Goal: Information Seeking & Learning: Learn about a topic

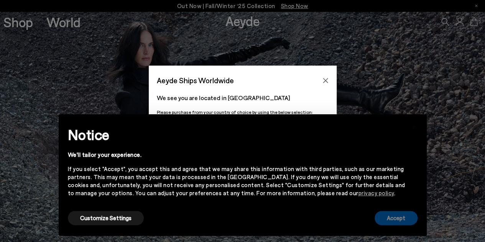
click at [392, 216] on button "Accept" at bounding box center [396, 218] width 43 height 14
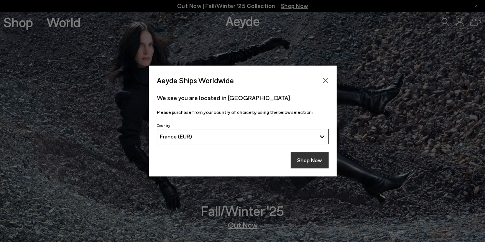
click at [304, 162] on button "Shop Now" at bounding box center [310, 160] width 38 height 16
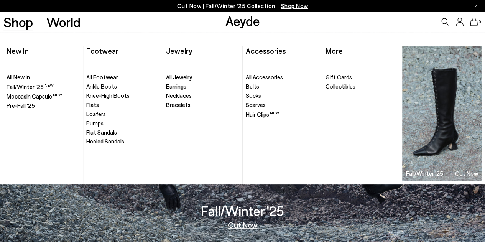
click at [23, 21] on link "Shop" at bounding box center [18, 21] width 30 height 13
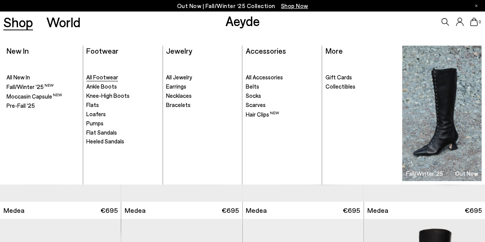
click at [102, 77] on span "All Footwear" at bounding box center [102, 77] width 32 height 7
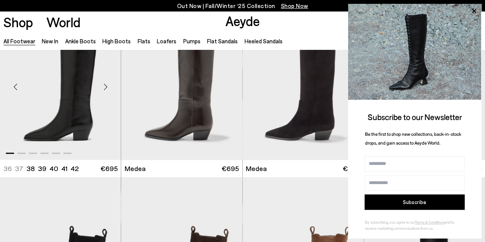
scroll to position [42, 0]
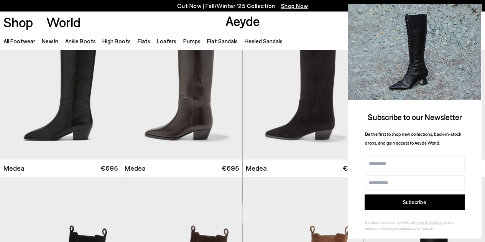
click at [475, 12] on icon at bounding box center [474, 11] width 4 height 4
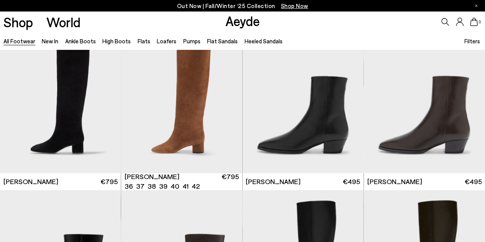
scroll to position [368, 0]
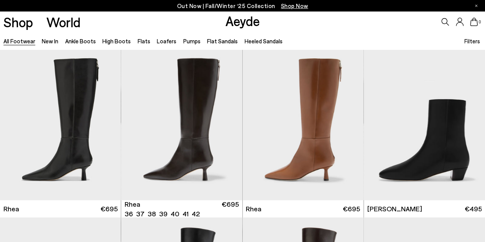
scroll to position [1367, 0]
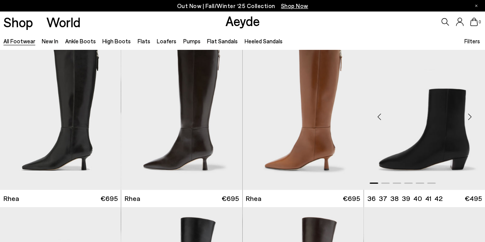
click at [472, 115] on div "Next slide" at bounding box center [469, 116] width 23 height 23
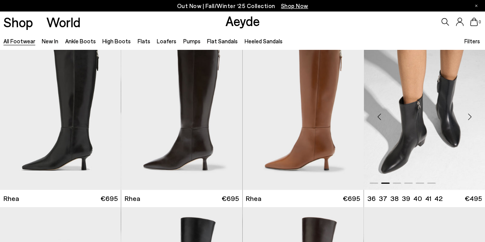
click at [472, 115] on div "Next slide" at bounding box center [469, 116] width 23 height 23
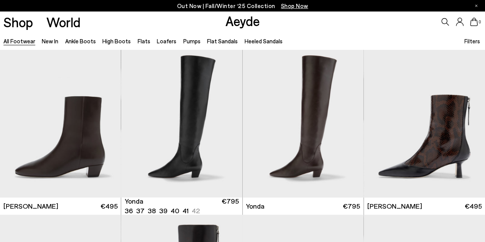
scroll to position [1529, 0]
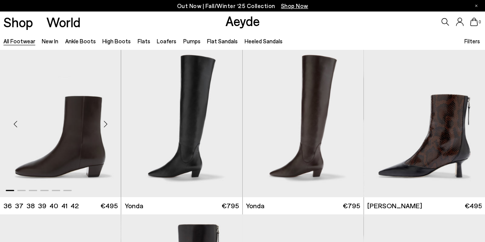
click at [106, 123] on div "Next slide" at bounding box center [105, 123] width 23 height 23
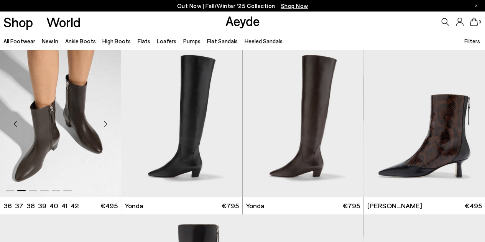
click at [106, 123] on div "Next slide" at bounding box center [105, 123] width 23 height 23
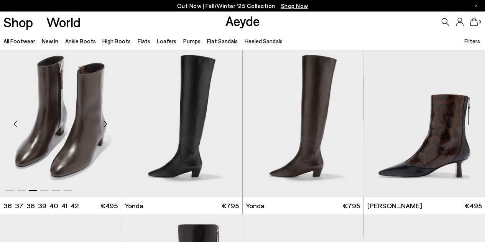
click at [106, 123] on div "Next slide" at bounding box center [105, 123] width 23 height 23
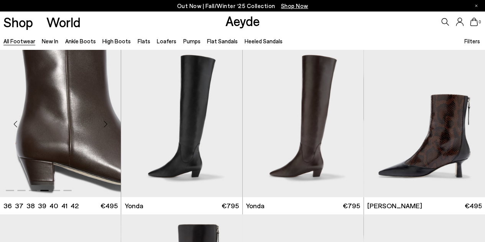
click at [106, 123] on div "Next slide" at bounding box center [105, 123] width 23 height 23
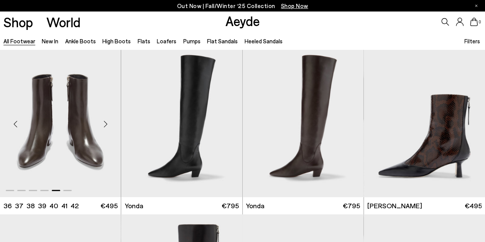
click at [106, 123] on div "Next slide" at bounding box center [105, 123] width 23 height 23
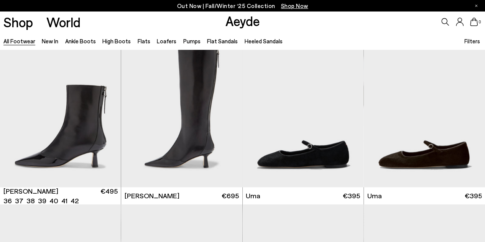
scroll to position [1708, 0]
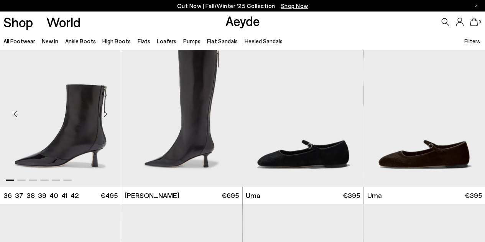
click at [106, 113] on div "Next slide" at bounding box center [105, 113] width 23 height 23
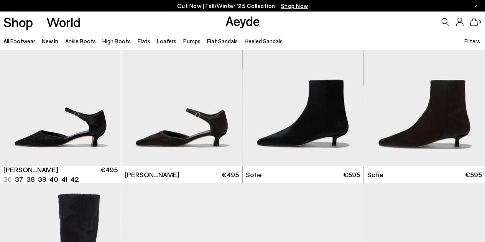
scroll to position [1915, 0]
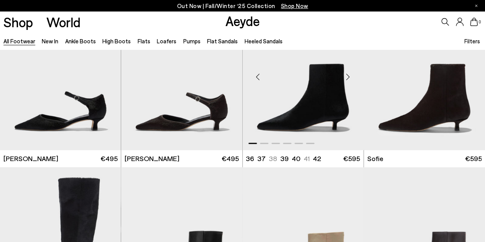
click at [347, 72] on div "Next slide" at bounding box center [348, 76] width 23 height 23
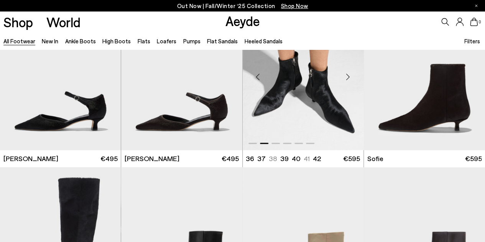
click at [347, 72] on div "Next slide" at bounding box center [348, 76] width 23 height 23
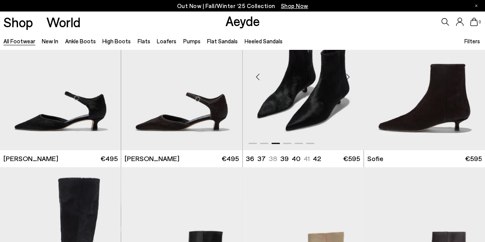
click at [347, 72] on div "Next slide" at bounding box center [348, 76] width 23 height 23
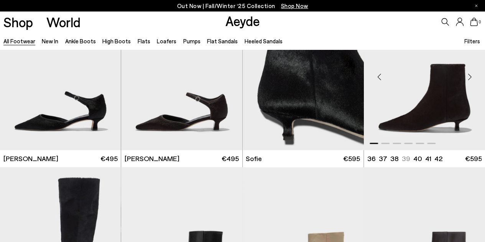
click at [468, 75] on div "Next slide" at bounding box center [469, 76] width 23 height 23
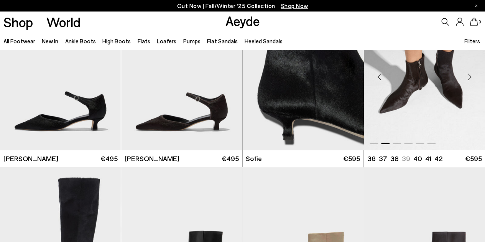
click at [468, 75] on div "Next slide" at bounding box center [469, 76] width 23 height 23
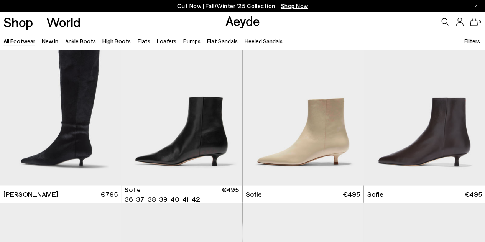
scroll to position [2053, 0]
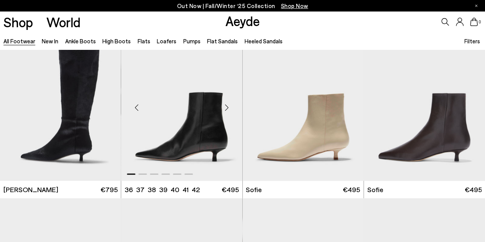
click at [227, 106] on div "Next slide" at bounding box center [227, 107] width 23 height 23
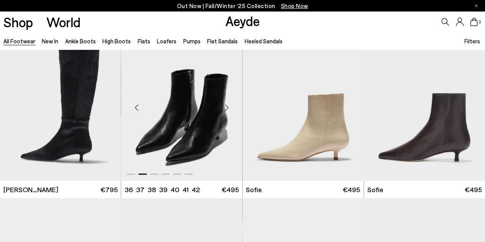
click at [227, 106] on div "Next slide" at bounding box center [227, 107] width 23 height 23
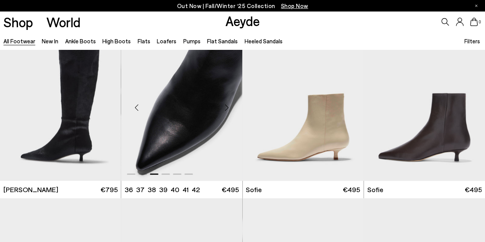
click at [227, 106] on div "Next slide" at bounding box center [227, 107] width 23 height 23
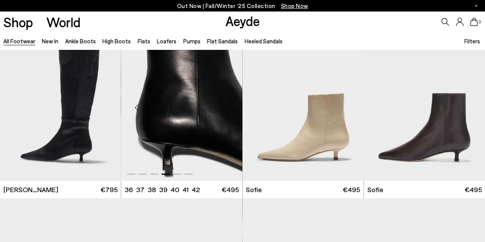
click at [227, 106] on div "Next slide" at bounding box center [227, 107] width 23 height 23
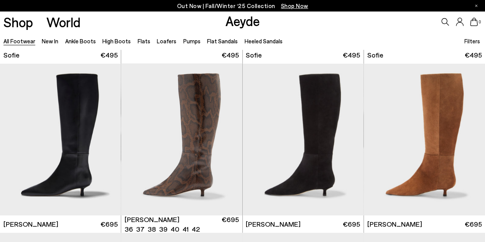
scroll to position [2357, 0]
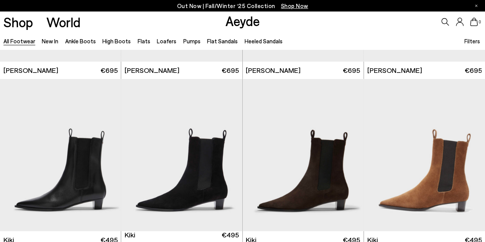
scroll to position [2541, 0]
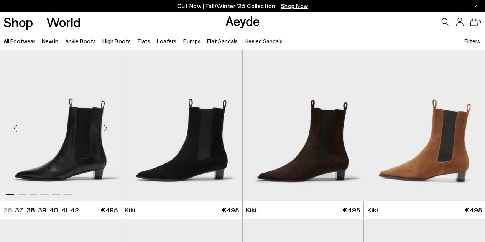
click at [105, 127] on div "Next slide" at bounding box center [105, 128] width 23 height 23
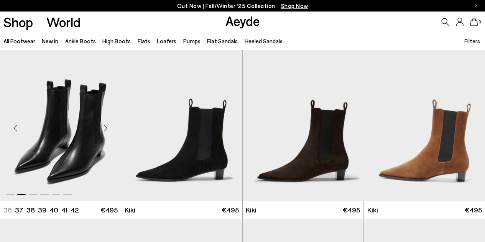
click at [105, 127] on div "Next slide" at bounding box center [105, 128] width 23 height 23
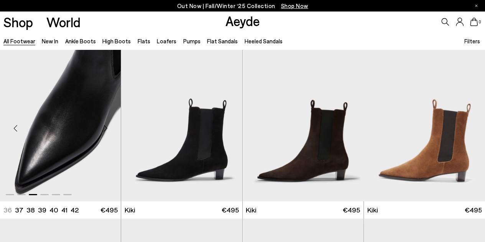
click at [105, 127] on div "Next slide" at bounding box center [105, 128] width 23 height 23
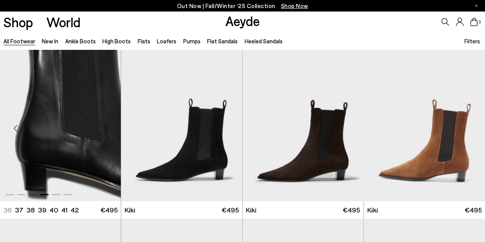
click at [105, 127] on div "Next slide" at bounding box center [105, 128] width 23 height 23
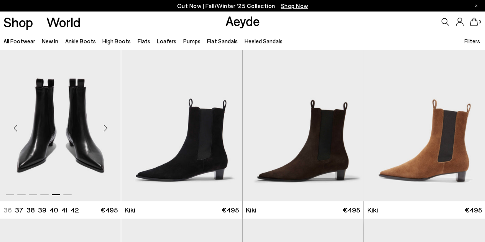
click at [105, 127] on div "Next slide" at bounding box center [105, 128] width 23 height 23
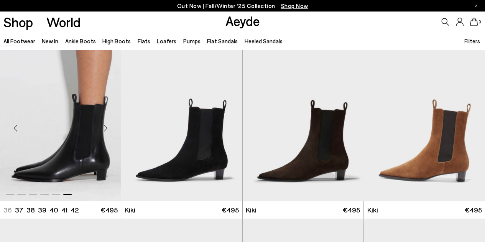
click at [105, 127] on div "Next slide" at bounding box center [105, 128] width 23 height 23
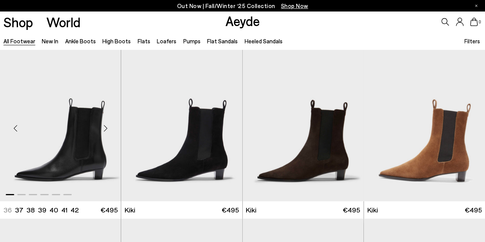
click at [105, 127] on div "Next slide" at bounding box center [105, 128] width 23 height 23
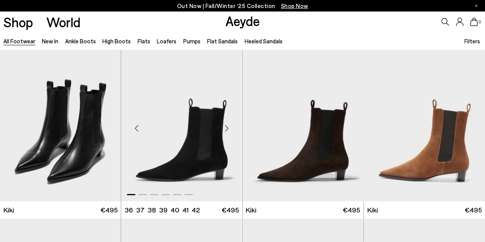
click at [228, 128] on div "Next slide" at bounding box center [227, 128] width 23 height 23
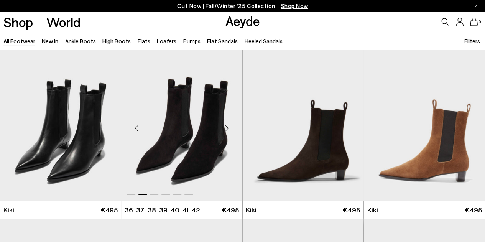
click at [228, 128] on div "Next slide" at bounding box center [227, 128] width 23 height 23
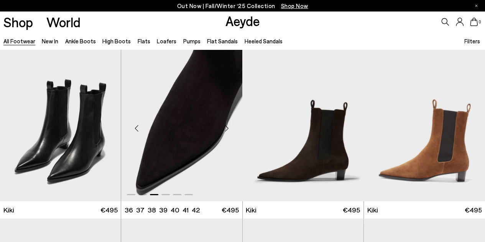
click at [228, 128] on div "Next slide" at bounding box center [227, 128] width 23 height 23
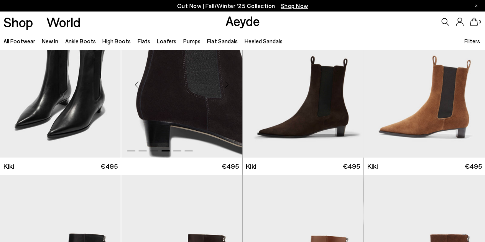
scroll to position [2563, 0]
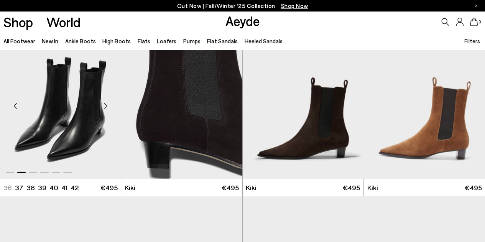
click at [15, 106] on div "Previous slide" at bounding box center [15, 106] width 23 height 23
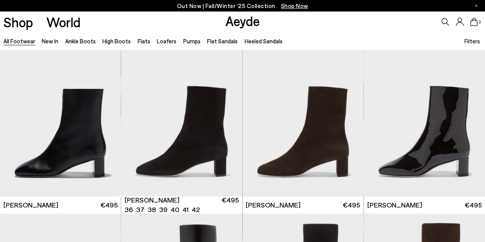
scroll to position [2885, 0]
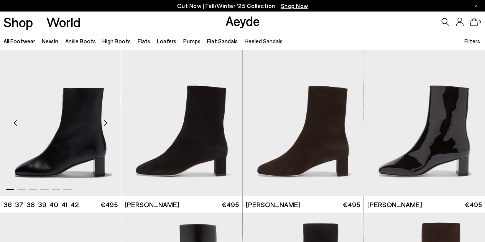
click at [106, 122] on div "Next slide" at bounding box center [105, 123] width 23 height 23
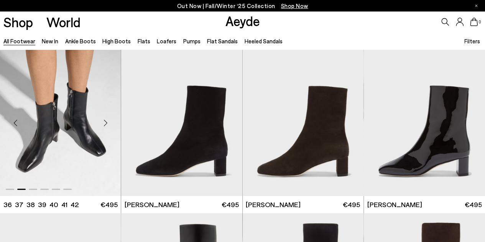
click at [106, 122] on div "Next slide" at bounding box center [105, 123] width 23 height 23
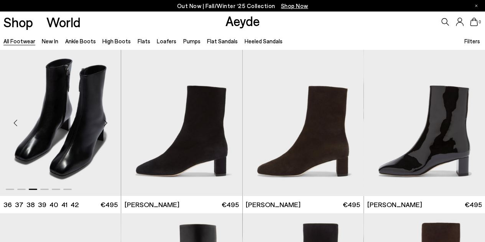
click at [106, 122] on div "Next slide" at bounding box center [105, 123] width 23 height 23
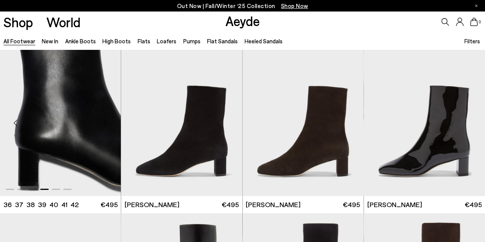
click at [106, 122] on div "Next slide" at bounding box center [105, 123] width 23 height 23
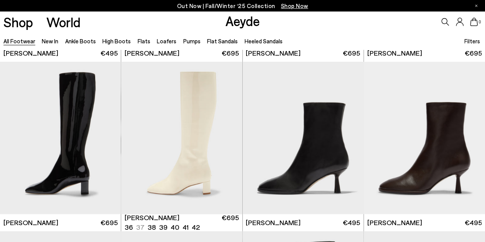
scroll to position [3207, 0]
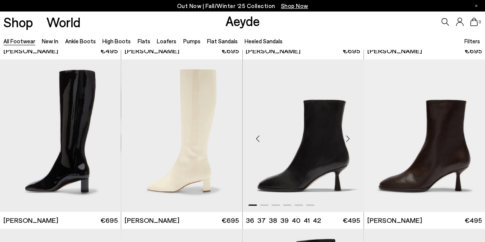
click at [349, 138] on div "Next slide" at bounding box center [348, 138] width 23 height 23
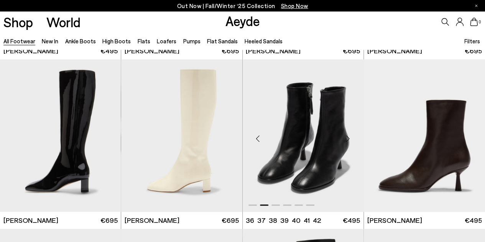
click at [349, 138] on div "Next slide" at bounding box center [348, 138] width 23 height 23
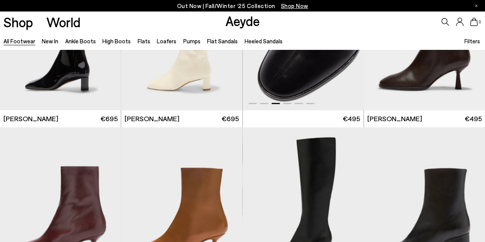
scroll to position [3400, 0]
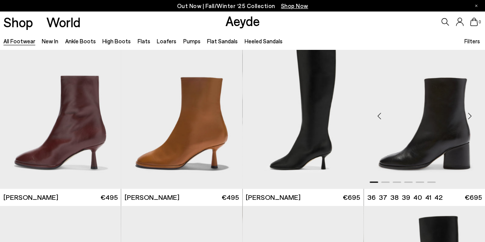
click at [468, 114] on div "Next slide" at bounding box center [469, 115] width 23 height 23
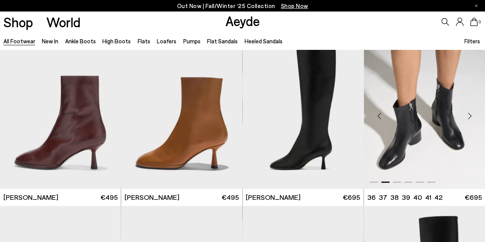
click at [468, 114] on div "Next slide" at bounding box center [469, 115] width 23 height 23
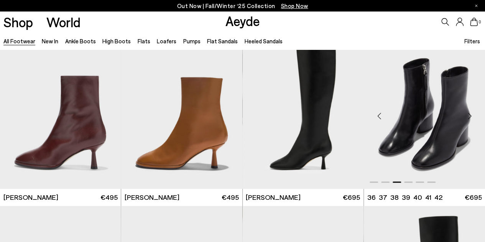
click at [468, 114] on div "Next slide" at bounding box center [469, 115] width 23 height 23
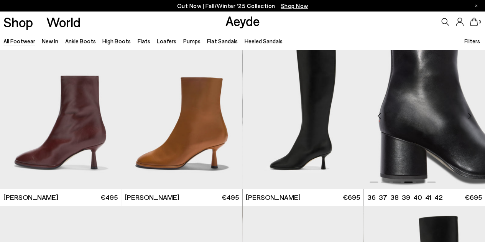
click at [468, 114] on div "Next slide" at bounding box center [469, 115] width 23 height 23
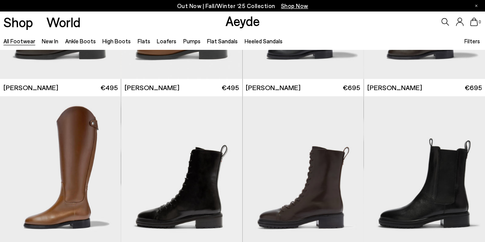
scroll to position [4079, 0]
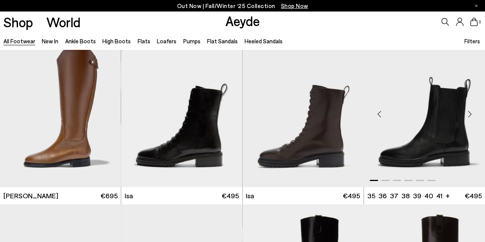
click at [469, 113] on div "Next slide" at bounding box center [469, 113] width 23 height 23
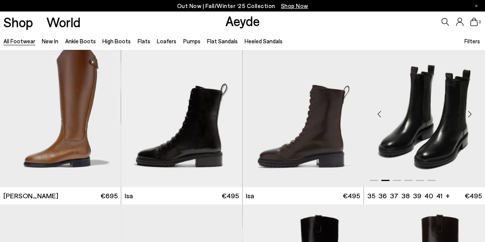
click at [469, 113] on div "Next slide" at bounding box center [469, 113] width 23 height 23
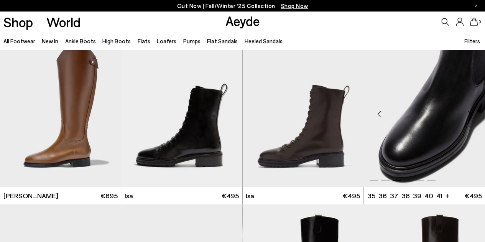
click at [469, 113] on div "Next slide" at bounding box center [469, 113] width 23 height 23
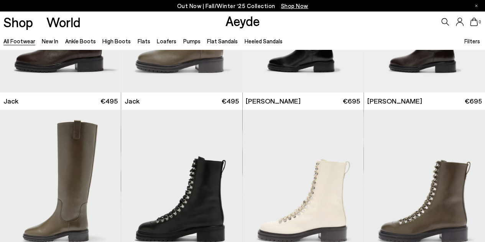
scroll to position [4425, 0]
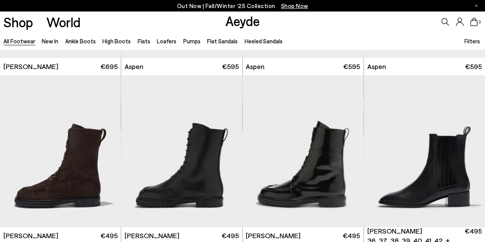
scroll to position [4598, 0]
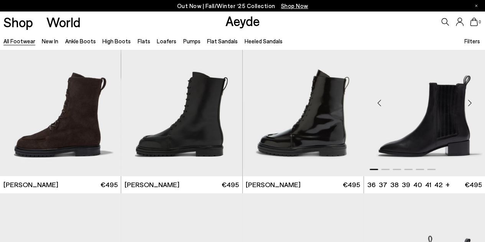
click at [471, 103] on div "Next slide" at bounding box center [469, 103] width 23 height 23
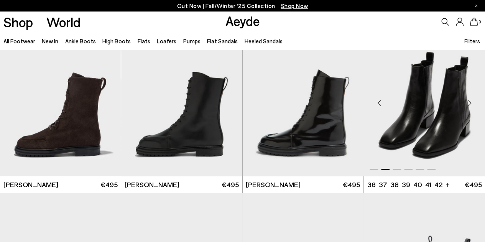
click at [471, 103] on div "Next slide" at bounding box center [469, 103] width 23 height 23
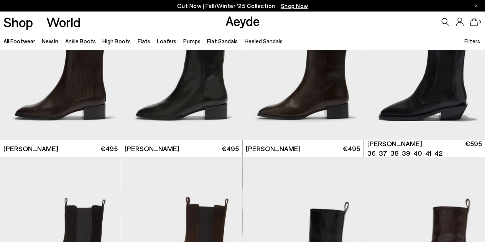
scroll to position [4737, 0]
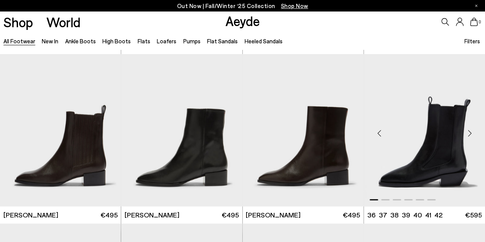
click at [469, 132] on div "Next slide" at bounding box center [469, 133] width 23 height 23
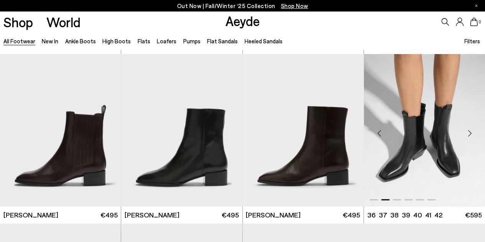
click at [469, 132] on div "Next slide" at bounding box center [469, 133] width 23 height 23
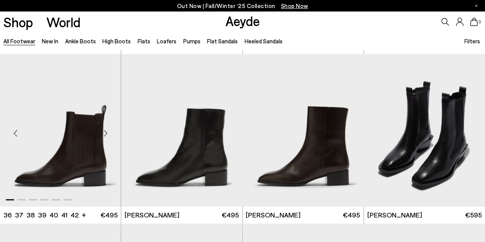
click at [106, 133] on div "Next slide" at bounding box center [105, 133] width 23 height 23
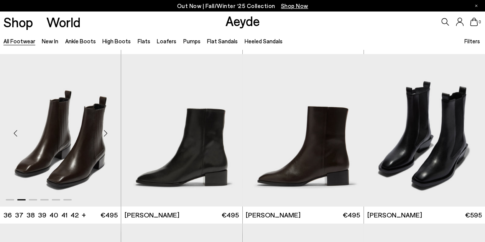
click at [106, 133] on div "Next slide" at bounding box center [105, 133] width 23 height 23
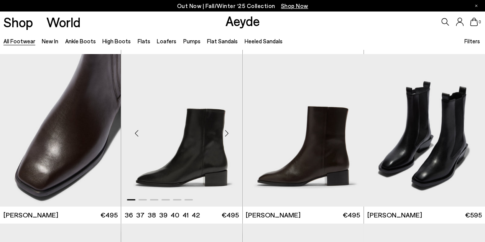
click at [227, 132] on div "Next slide" at bounding box center [227, 133] width 23 height 23
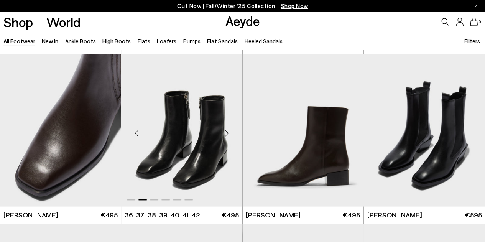
click at [227, 132] on div "Next slide" at bounding box center [227, 133] width 23 height 23
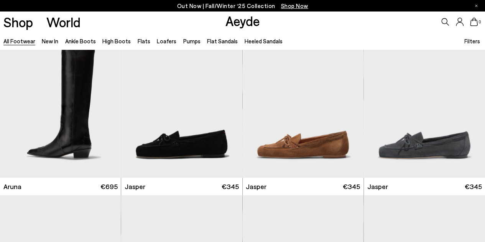
scroll to position [5274, 0]
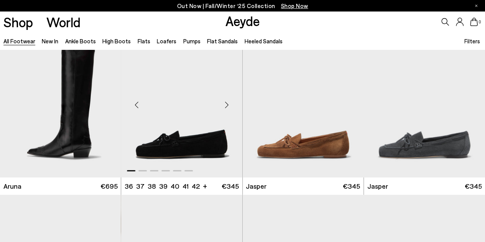
click at [226, 104] on div "Next slide" at bounding box center [227, 104] width 23 height 23
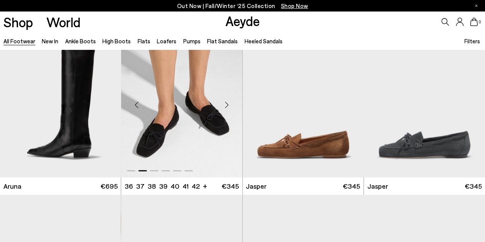
click at [226, 104] on div "Next slide" at bounding box center [227, 104] width 23 height 23
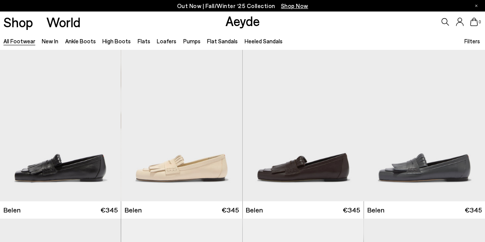
scroll to position [5420, 0]
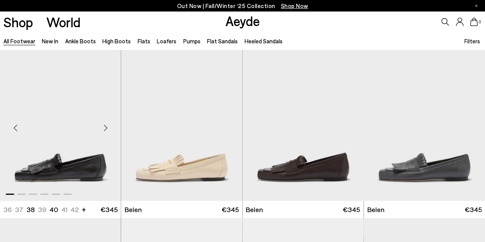
click at [107, 126] on div "Next slide" at bounding box center [105, 128] width 23 height 23
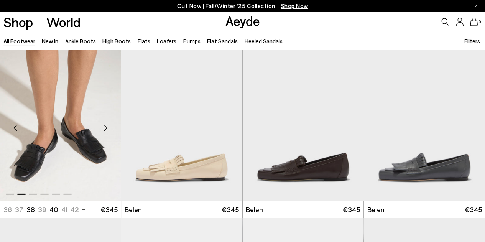
click at [108, 126] on div "Next slide" at bounding box center [105, 128] width 23 height 23
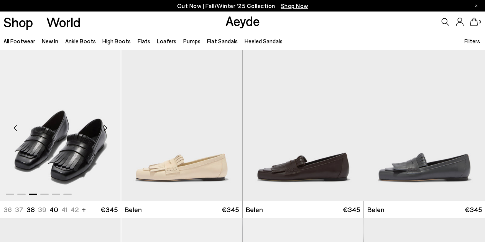
click at [108, 126] on div "Next slide" at bounding box center [105, 128] width 23 height 23
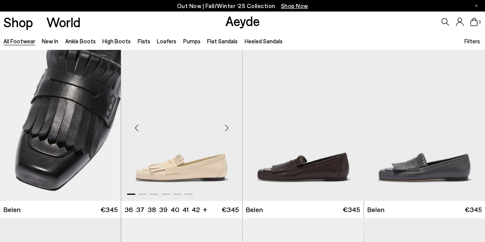
click at [227, 127] on div "Next slide" at bounding box center [227, 128] width 23 height 23
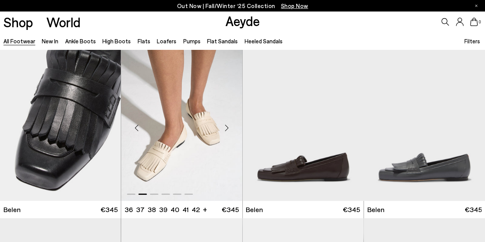
click at [227, 127] on div "Next slide" at bounding box center [227, 128] width 23 height 23
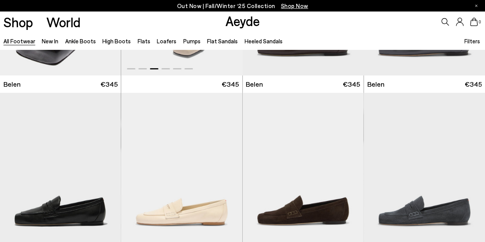
scroll to position [5606, 0]
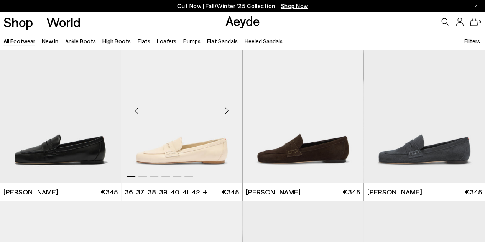
click at [226, 107] on div "Next slide" at bounding box center [227, 110] width 23 height 23
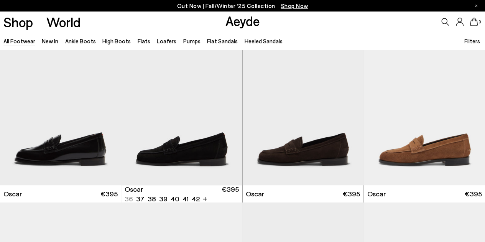
scroll to position [5944, 0]
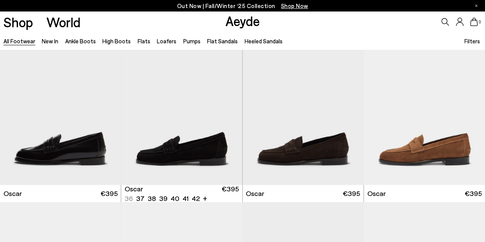
click at [226, 107] on div "Next slide" at bounding box center [227, 111] width 23 height 23
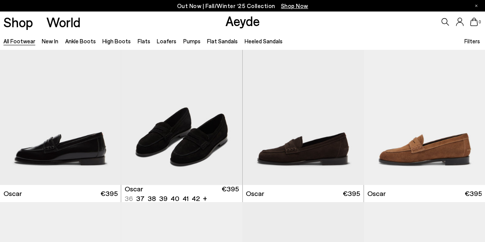
click at [226, 107] on div "Next slide" at bounding box center [227, 111] width 23 height 23
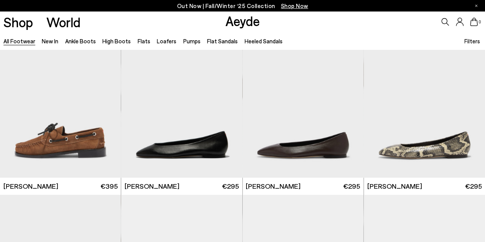
scroll to position [6290, 0]
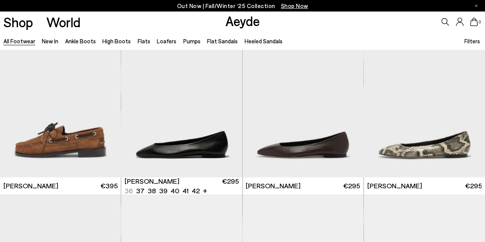
click at [226, 107] on div "Next slide" at bounding box center [227, 104] width 23 height 23
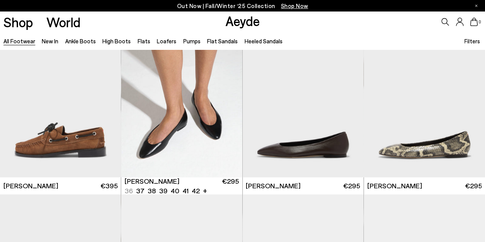
click at [226, 107] on div "Next slide" at bounding box center [227, 104] width 23 height 23
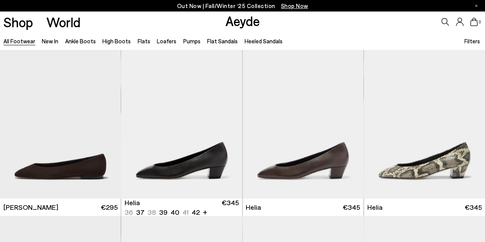
scroll to position [6439, 0]
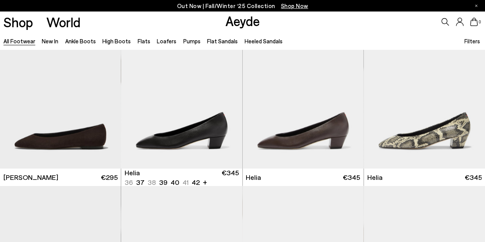
scroll to position [6472, 0]
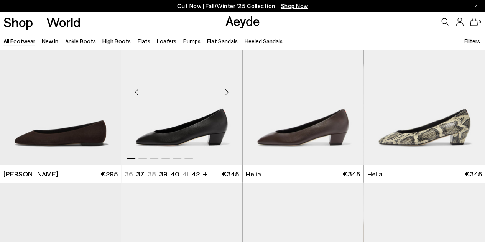
click at [227, 92] on div "Next slide" at bounding box center [227, 92] width 23 height 23
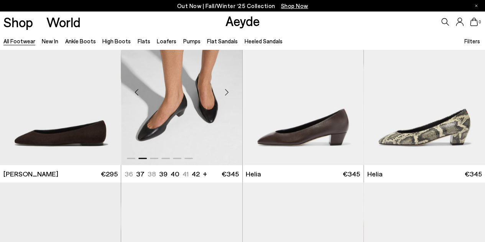
click at [227, 92] on div "Next slide" at bounding box center [227, 92] width 23 height 23
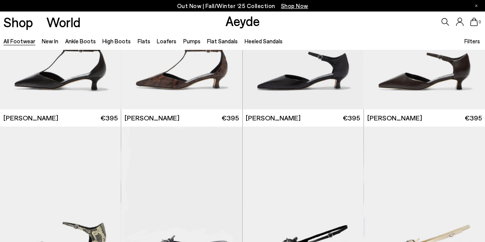
scroll to position [7364, 0]
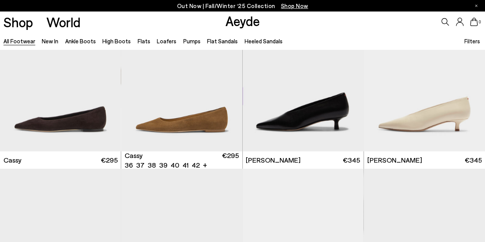
scroll to position [8163, 0]
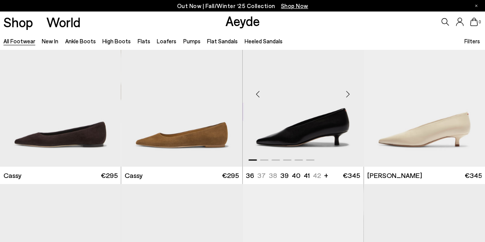
click at [347, 94] on div "Next slide" at bounding box center [348, 93] width 23 height 23
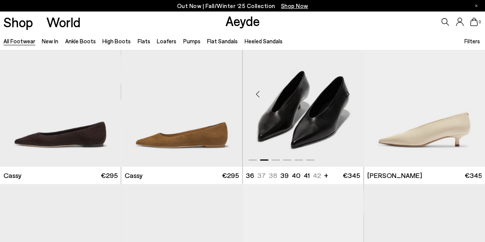
click at [347, 94] on div "Next slide" at bounding box center [348, 93] width 23 height 23
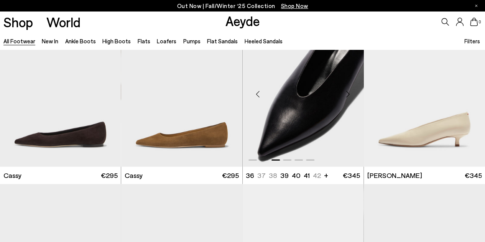
click at [347, 94] on div "Next slide" at bounding box center [348, 93] width 23 height 23
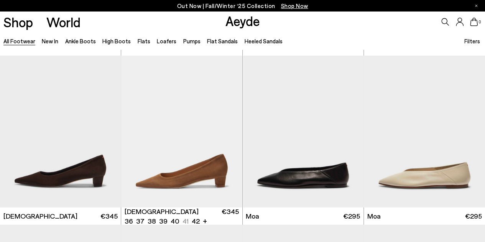
scroll to position [8461, 0]
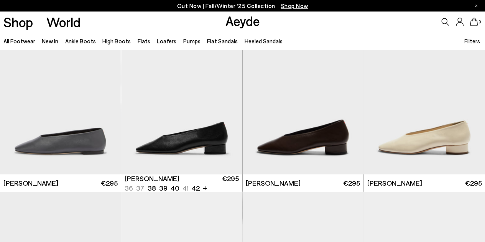
scroll to position [9405, 0]
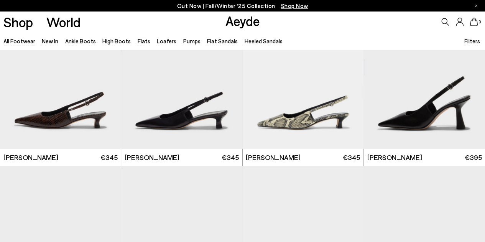
scroll to position [10383, 0]
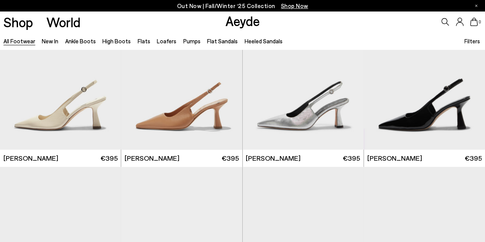
scroll to position [10742, 0]
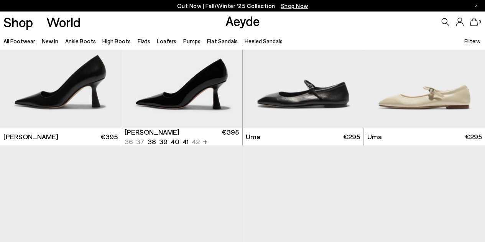
click at [206, 137] on div "Zandra 36 37 37.5 38 38.5 +" at bounding box center [182, 136] width 114 height 19
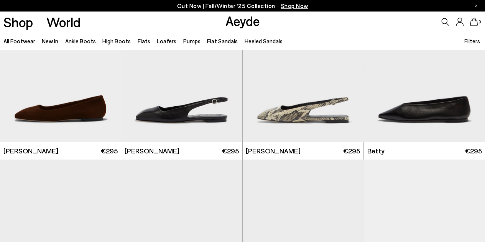
scroll to position [11772, 0]
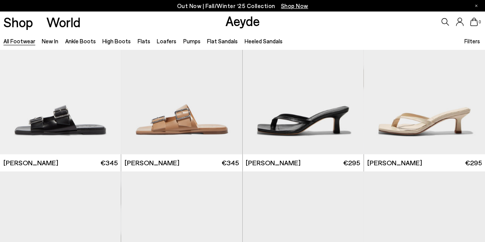
scroll to position [12161, 0]
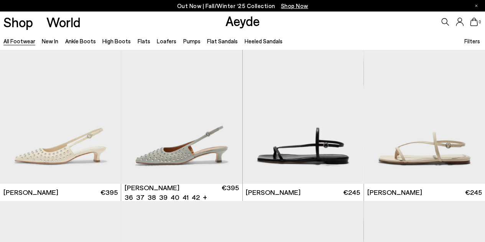
scroll to position [13227, 0]
